Goal: Task Accomplishment & Management: Use online tool/utility

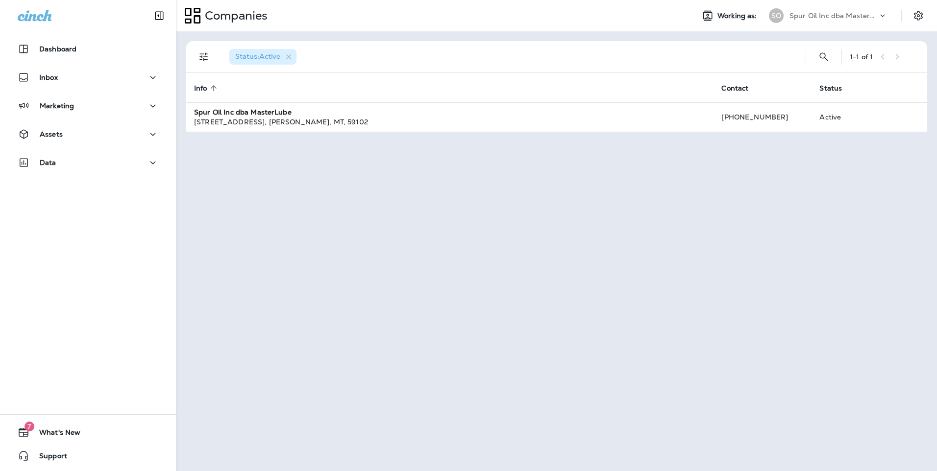
click at [78, 118] on div "Marketing" at bounding box center [88, 108] width 176 height 24
click at [94, 109] on div "Marketing" at bounding box center [88, 106] width 141 height 12
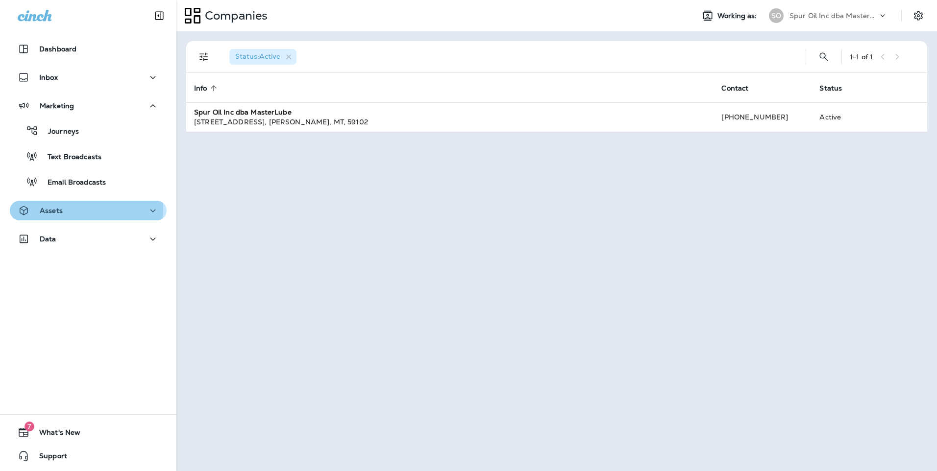
click at [81, 209] on div "Assets" at bounding box center [88, 211] width 141 height 12
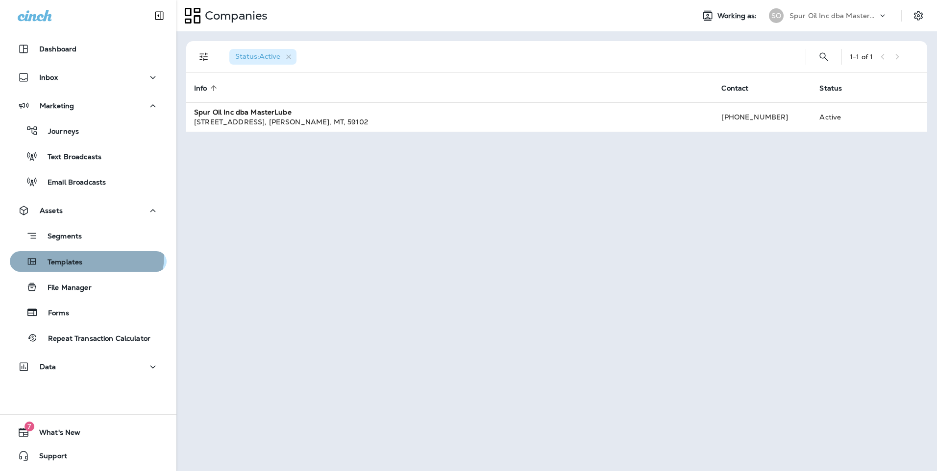
click at [83, 255] on div "Templates" at bounding box center [88, 261] width 149 height 15
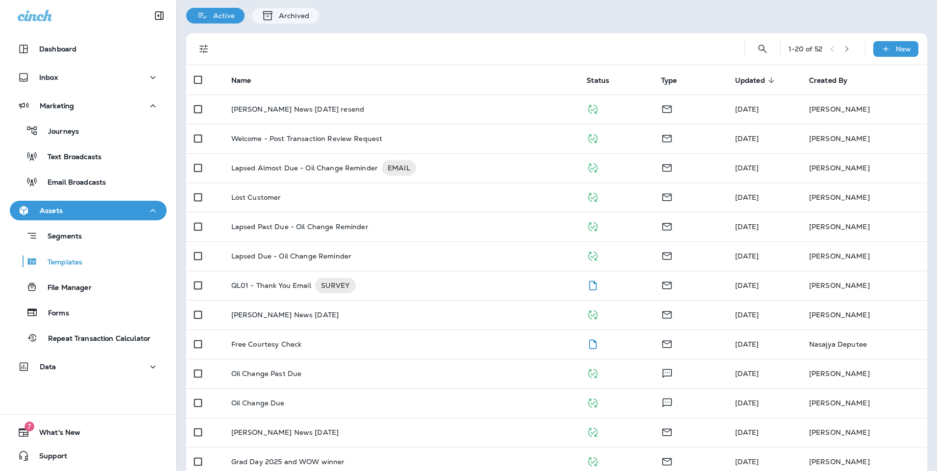
scroll to position [49, 0]
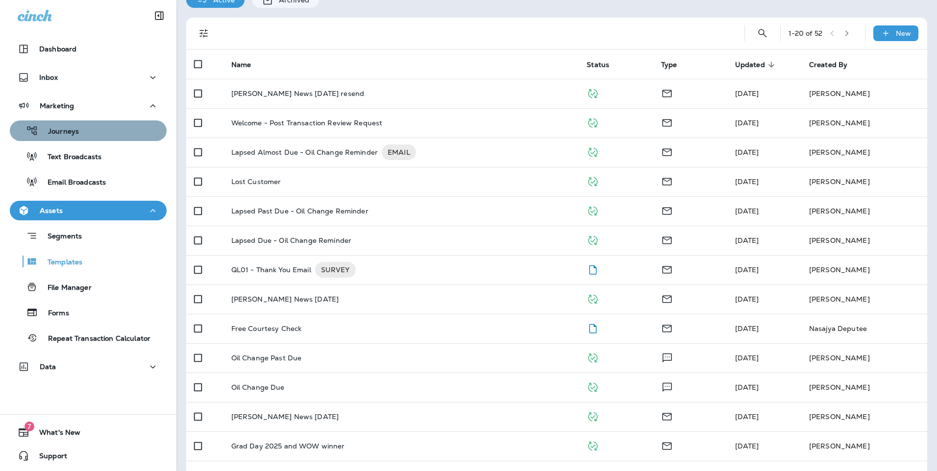
click at [94, 134] on div "Journeys" at bounding box center [88, 130] width 149 height 15
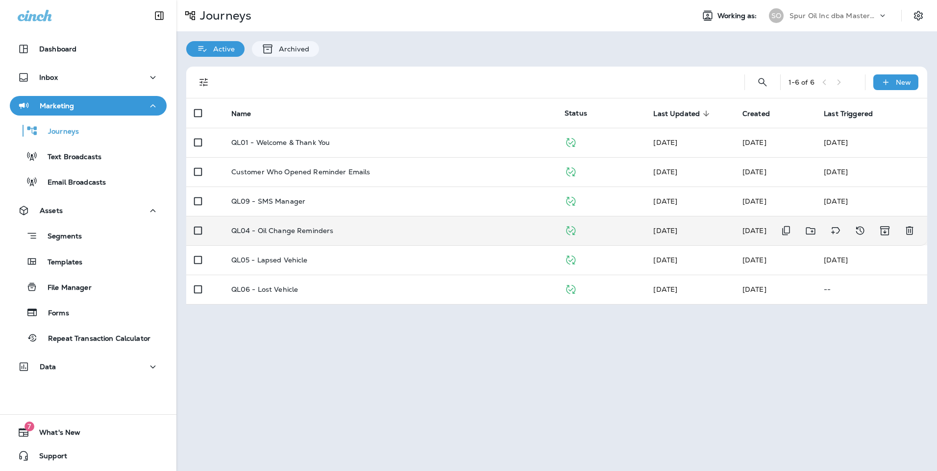
click at [356, 233] on div "QL04 - Oil Change Reminders" at bounding box center [389, 231] width 317 height 8
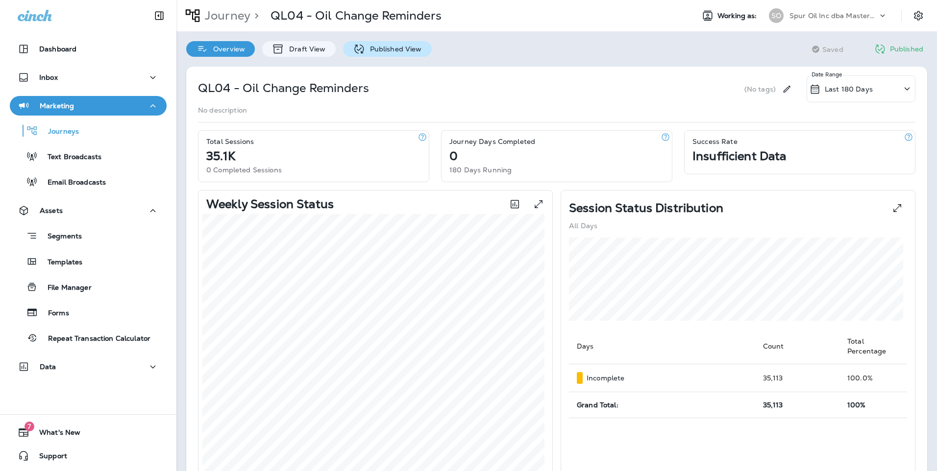
click at [378, 50] on p "Published View" at bounding box center [393, 49] width 57 height 8
